Goal: Transaction & Acquisition: Purchase product/service

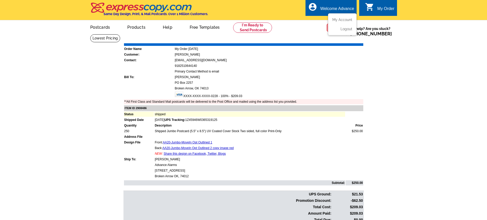
click at [338, 8] on div "Welcome Advance" at bounding box center [337, 9] width 34 height 7
click at [308, 76] on td "Justin Siggins" at bounding box center [269, 76] width 189 height 5
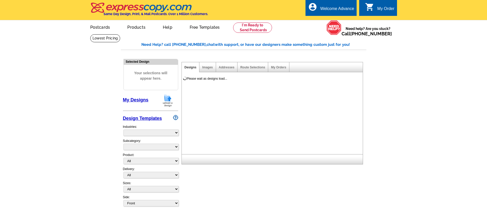
select select
select select "785"
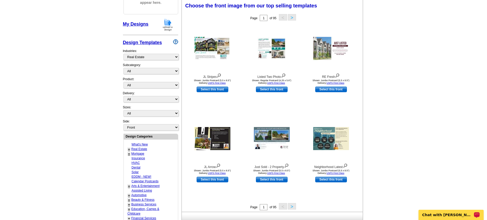
click at [461, 212] on p "Chat with [PERSON_NAME]" at bounding box center [447, 214] width 51 height 4
click at [143, 25] on link "My Designs" at bounding box center [136, 23] width 26 height 5
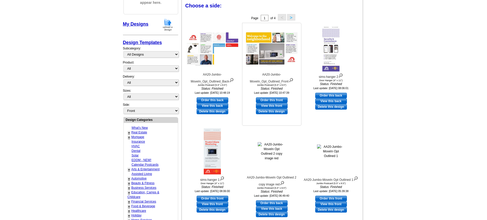
click at [268, 105] on link "View this front" at bounding box center [272, 106] width 32 height 6
click at [213, 104] on link "View this back" at bounding box center [213, 106] width 32 height 6
click at [219, 101] on link "Order this back" at bounding box center [213, 100] width 32 height 6
select select "2"
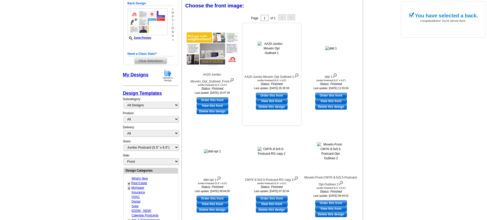
click at [280, 95] on link "Order this front" at bounding box center [272, 96] width 32 height 6
select select "back"
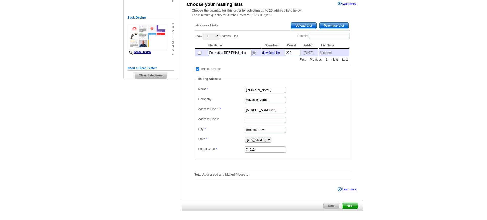
scroll to position [102, 0]
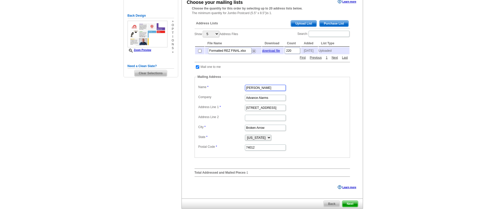
drag, startPoint x: 275, startPoint y: 89, endPoint x: 226, endPoint y: 94, distance: 49.2
click at [227, 91] on dd "[PERSON_NAME]" at bounding box center [272, 87] width 150 height 8
type input "[PERSON_NAME]"
click at [296, 164] on dt at bounding box center [270, 162] width 150 height 5
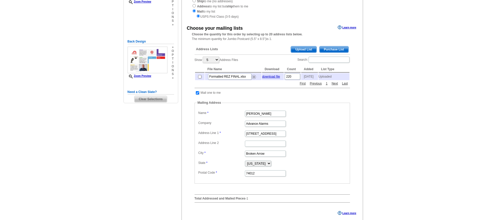
scroll to position [51, 0]
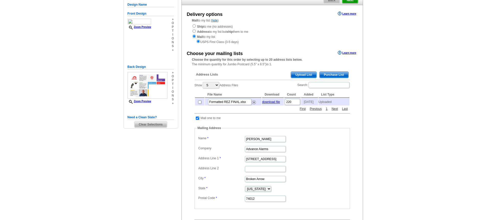
click at [351, 53] on link "Learn more" at bounding box center [347, 53] width 18 height 4
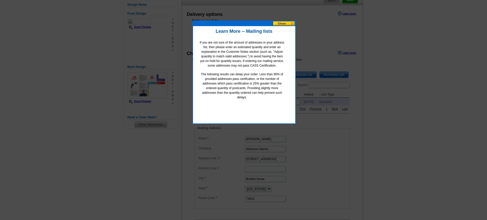
drag, startPoint x: 279, startPoint y: 22, endPoint x: 283, endPoint y: 32, distance: 10.5
click at [279, 22] on button at bounding box center [284, 23] width 22 height 5
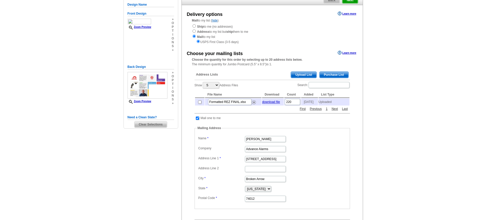
click at [326, 74] on span "Purchase List" at bounding box center [334, 75] width 29 height 6
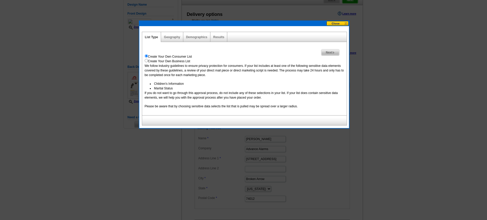
click at [333, 22] on button at bounding box center [337, 23] width 22 height 5
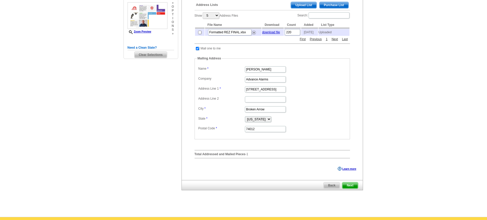
scroll to position [128, 0]
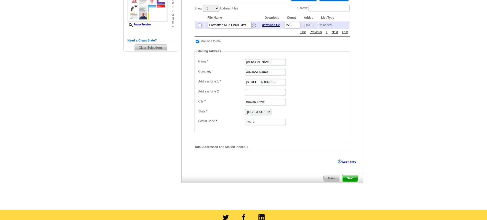
click at [348, 180] on span "Next" at bounding box center [349, 178] width 15 height 6
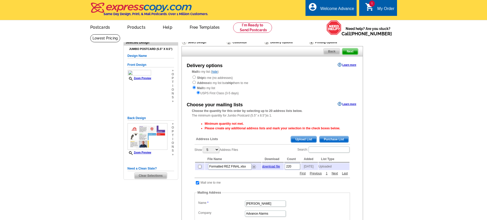
click at [335, 140] on span "Purchase List" at bounding box center [334, 139] width 29 height 6
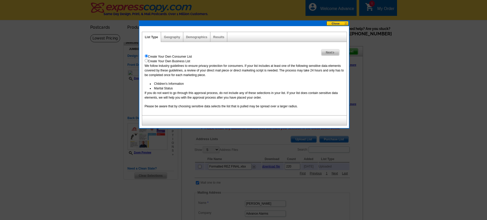
click at [170, 35] on div "Geography" at bounding box center [172, 37] width 22 height 10
click at [171, 37] on link "Geography" at bounding box center [172, 37] width 16 height 4
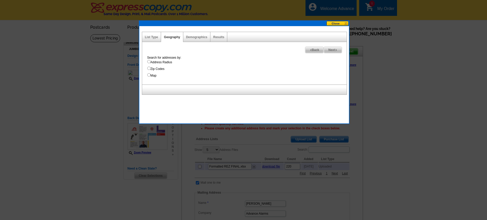
click at [197, 40] on div "Demographics" at bounding box center [196, 37] width 27 height 10
click at [195, 37] on link "Demographics" at bounding box center [196, 37] width 21 height 4
select select
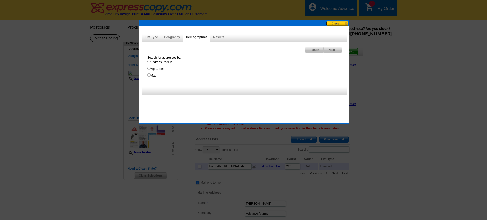
select select
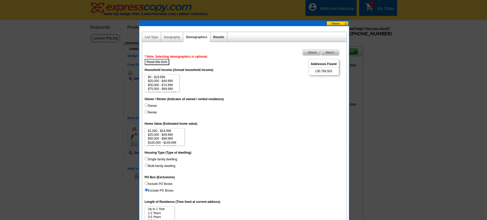
click at [218, 36] on link "Results" at bounding box center [218, 37] width 11 height 4
click at [334, 51] on span "Next" at bounding box center [330, 52] width 18 height 6
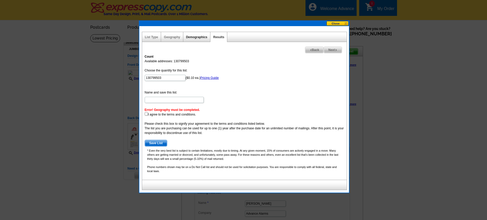
click at [193, 37] on link "Demographics" at bounding box center [196, 37] width 21 height 4
click at [167, 38] on link "Geography" at bounding box center [172, 37] width 16 height 4
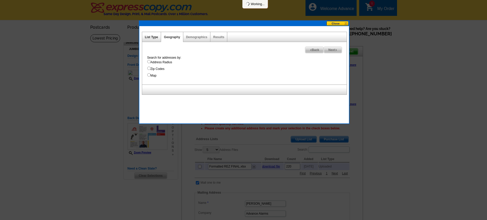
click at [150, 37] on link "List Type" at bounding box center [151, 37] width 13 height 4
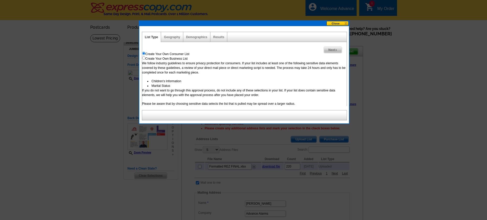
click at [338, 23] on button at bounding box center [337, 23] width 22 height 5
